Goal: Navigation & Orientation: Find specific page/section

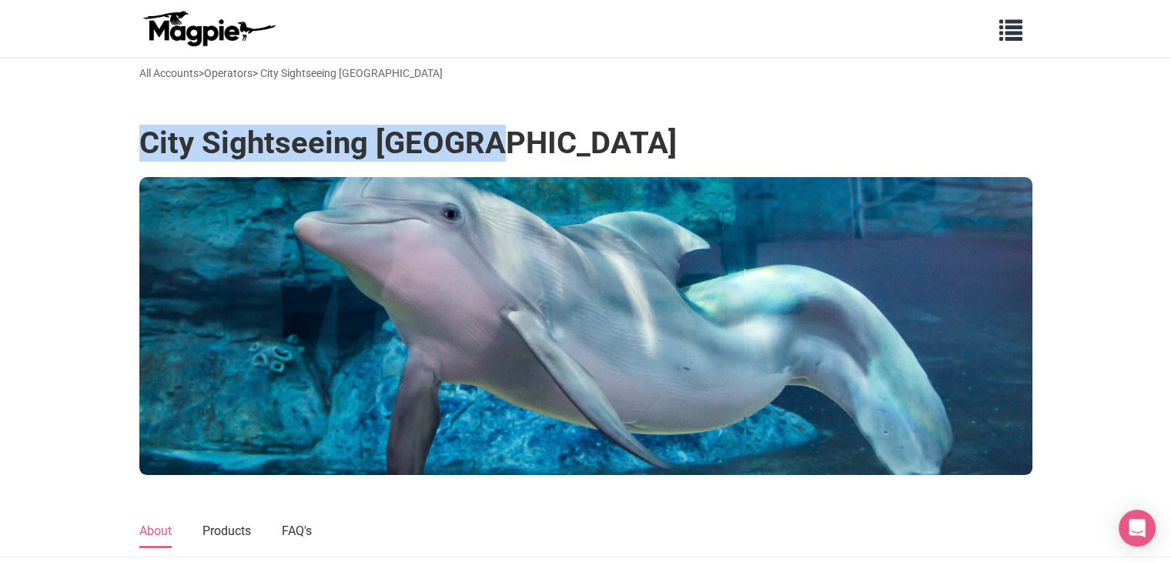
drag, startPoint x: 525, startPoint y: 145, endPoint x: 167, endPoint y: 151, distance: 358.0
click at [145, 161] on div "City Sightseeing [GEOGRAPHIC_DATA]" at bounding box center [585, 151] width 893 height 52
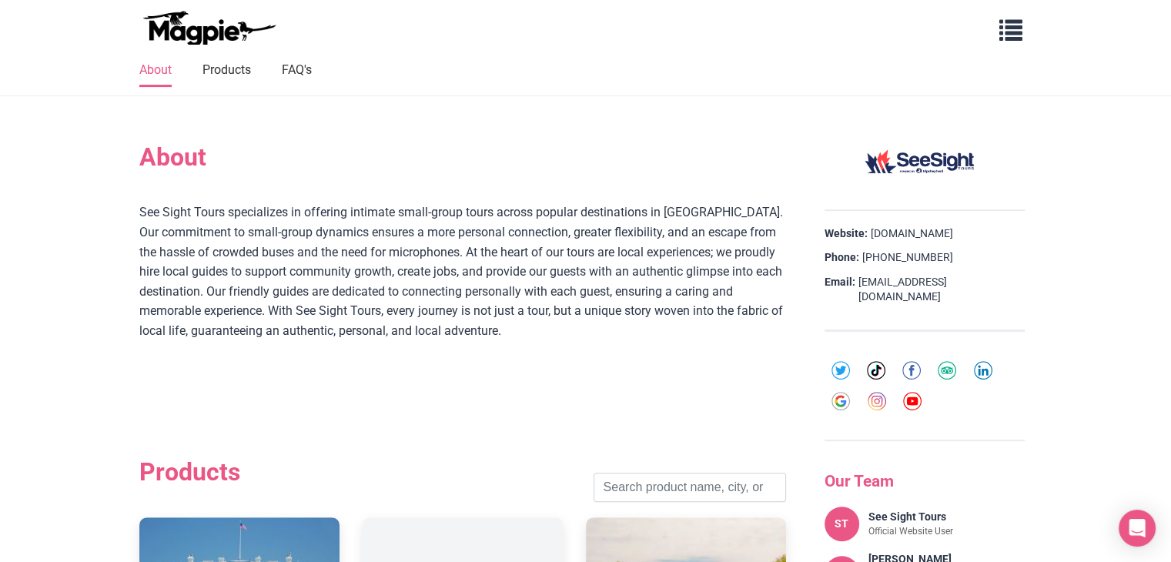
scroll to position [462, 0]
click at [901, 229] on link "[DOMAIN_NAME]" at bounding box center [912, 233] width 82 height 15
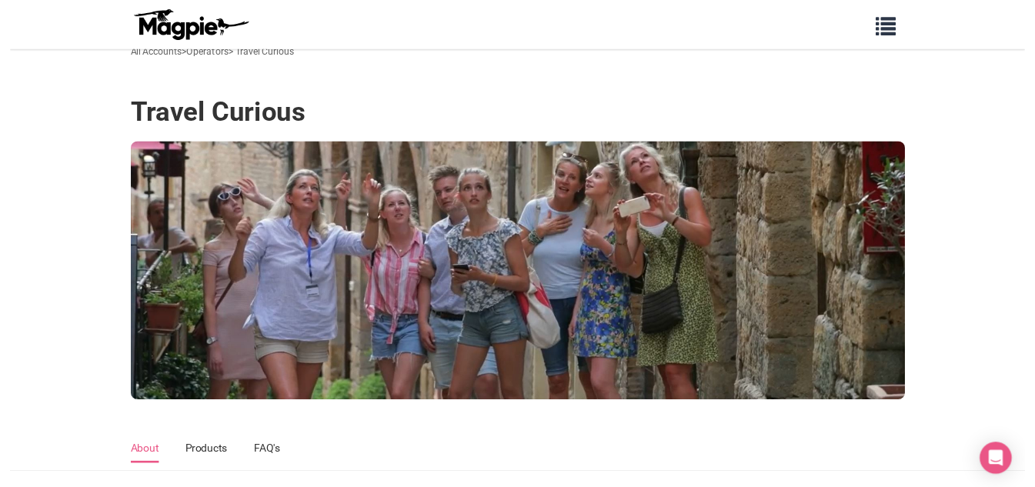
scroll to position [462, 0]
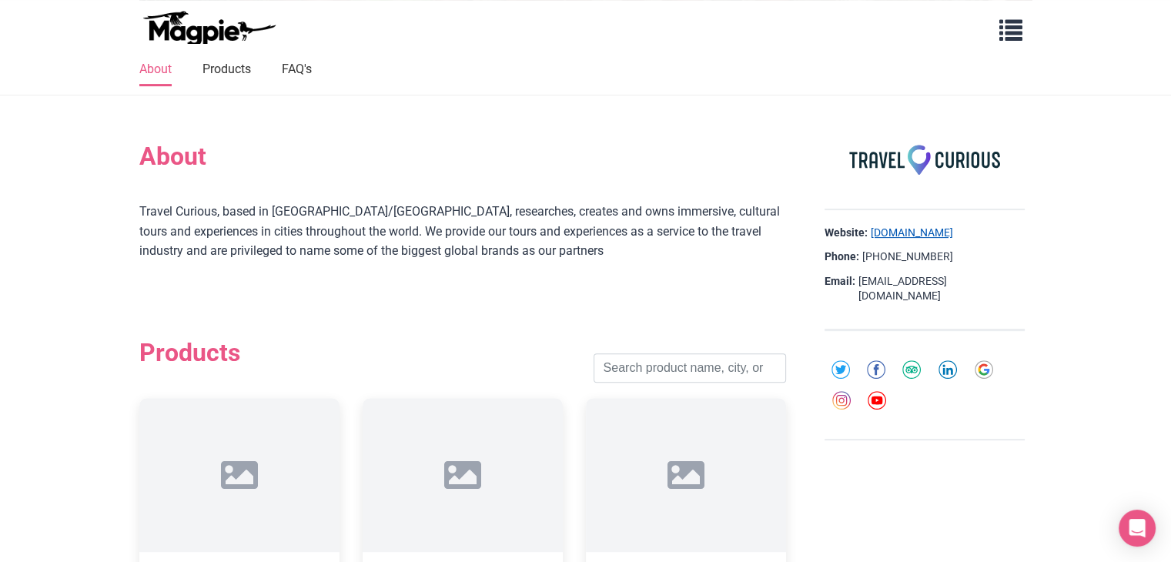
click at [921, 232] on link "[DOMAIN_NAME]" at bounding box center [912, 233] width 82 height 15
